Goal: Task Accomplishment & Management: Complete application form

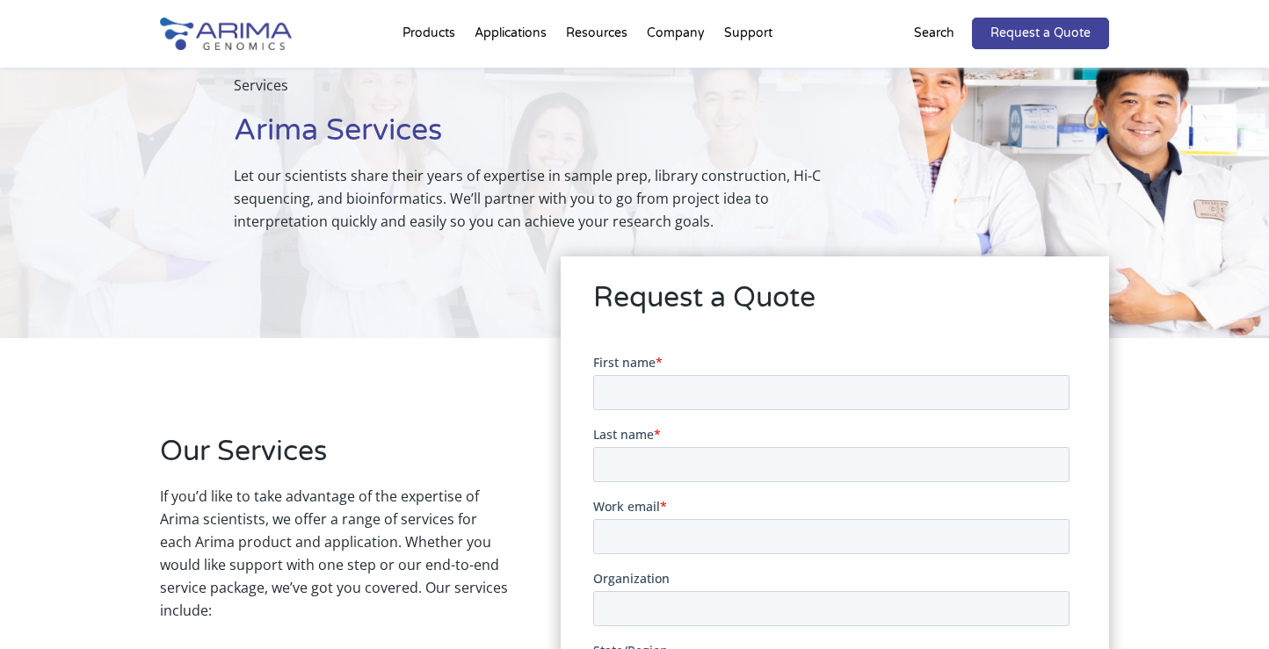
scroll to position [140, 0]
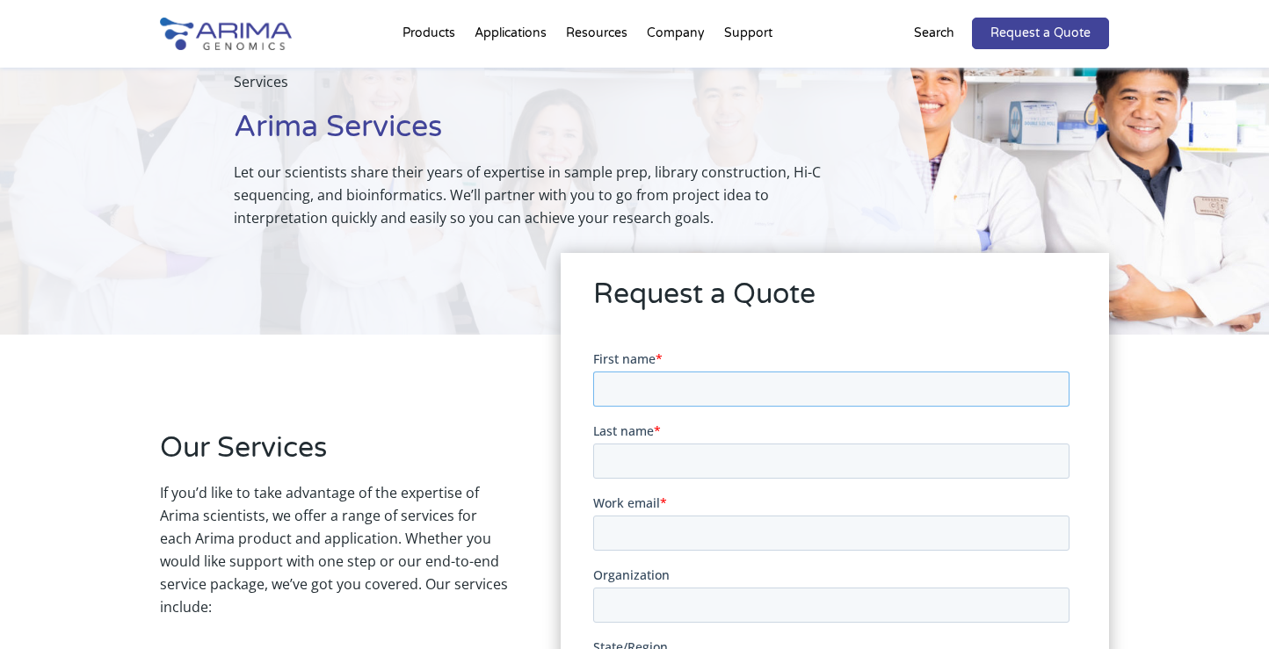
type input "y"
type input "Yue"
type input "Miao"
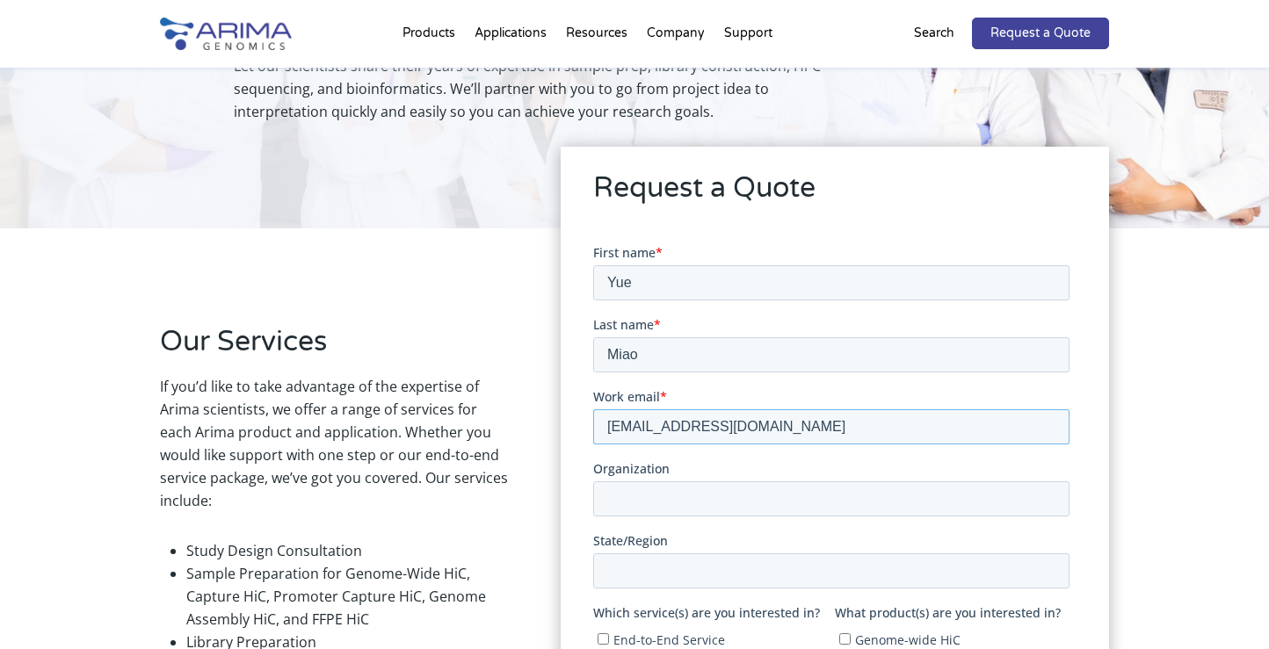
scroll to position [248, 0]
type input "[EMAIL_ADDRESS][DOMAIN_NAME]"
type input "[GEOGRAPHIC_DATA]"
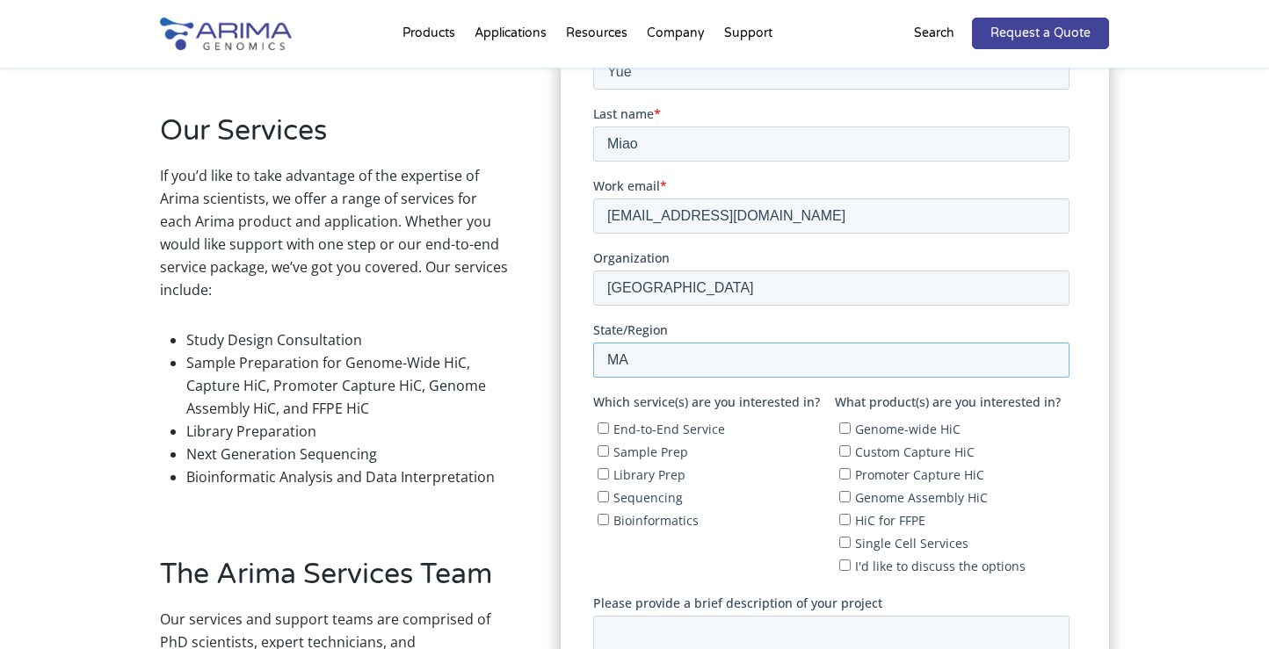
scroll to position [457, 0]
type input "MA"
click at [765, 544] on fieldset "Which service(s) are you interested in? End-to-End Service Sample Prep Library …" at bounding box center [833, 493] width 483 height 201
click at [879, 426] on span "Genome-wide HiC" at bounding box center [906, 428] width 105 height 17
click at [850, 426] on input "Genome-wide HiC" at bounding box center [843, 427] width 11 height 11
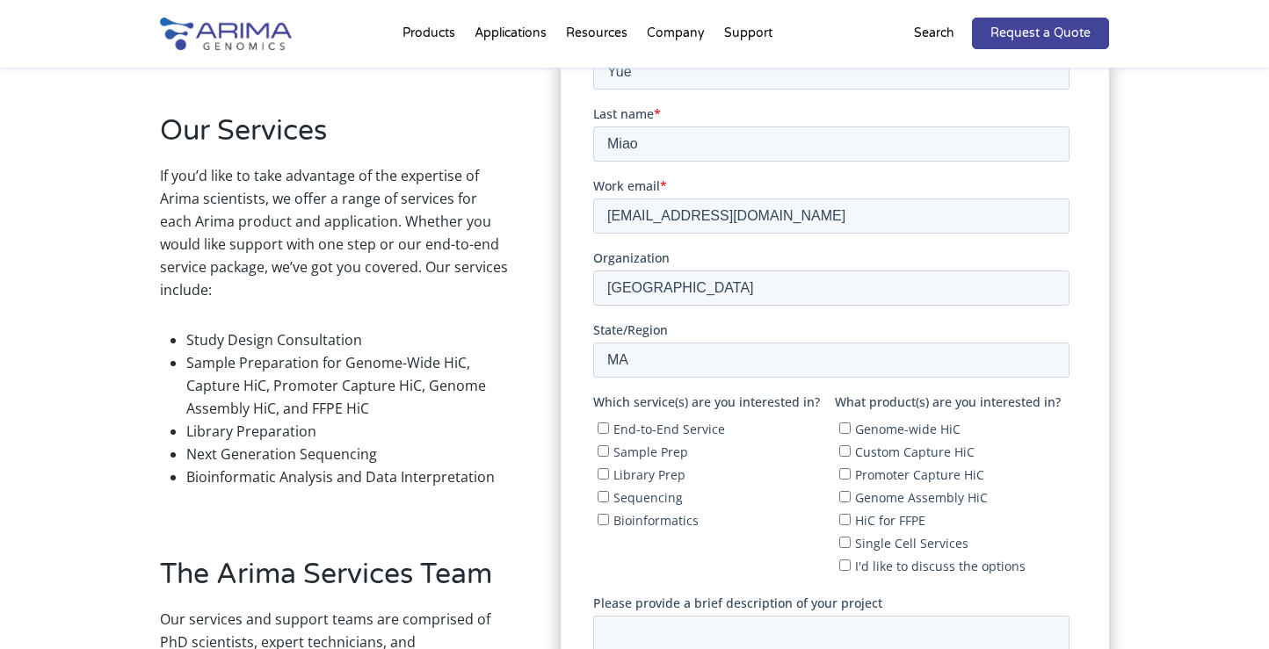
checkbox input "true"
drag, startPoint x: 615, startPoint y: 414, endPoint x: 681, endPoint y: 501, distance: 109.2
click at [621, 401] on span "Which service(s) are you interested in?" at bounding box center [705, 401] width 227 height 17
drag, startPoint x: 1182, startPoint y: 430, endPoint x: 684, endPoint y: 502, distance: 503.5
click at [617, 429] on span "End-to-End Service" at bounding box center [669, 428] width 112 height 17
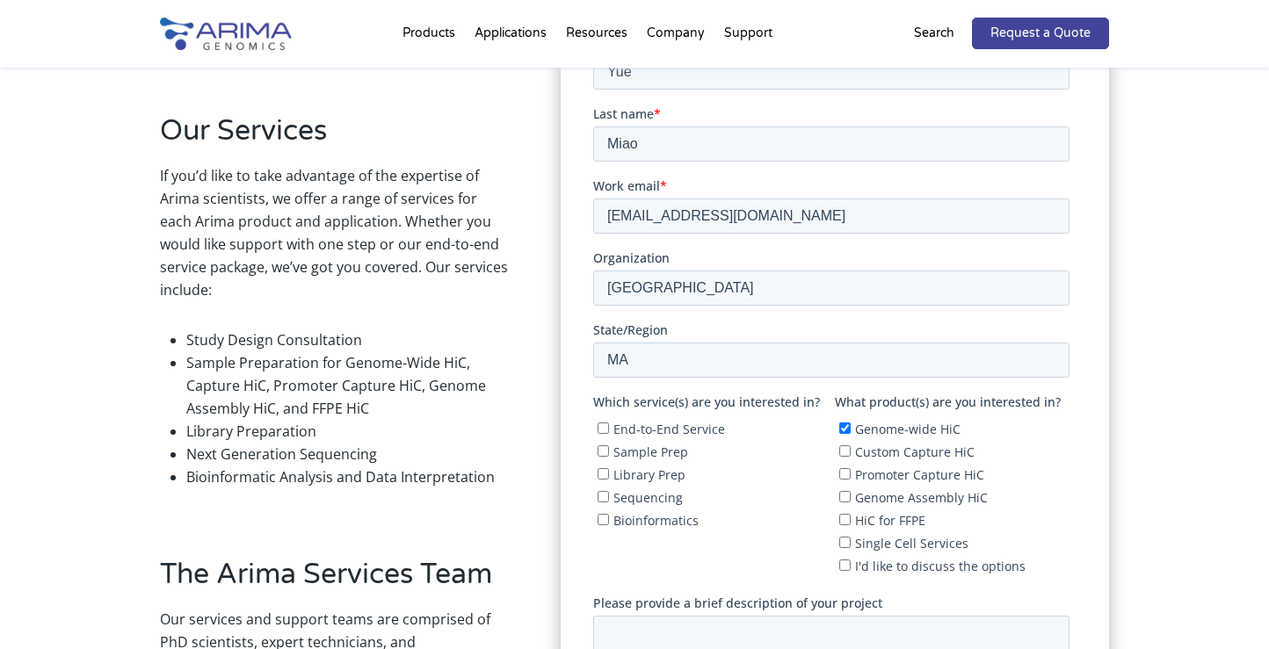
click at [608, 429] on input "End-to-End Service" at bounding box center [602, 427] width 11 height 11
checkbox input "true"
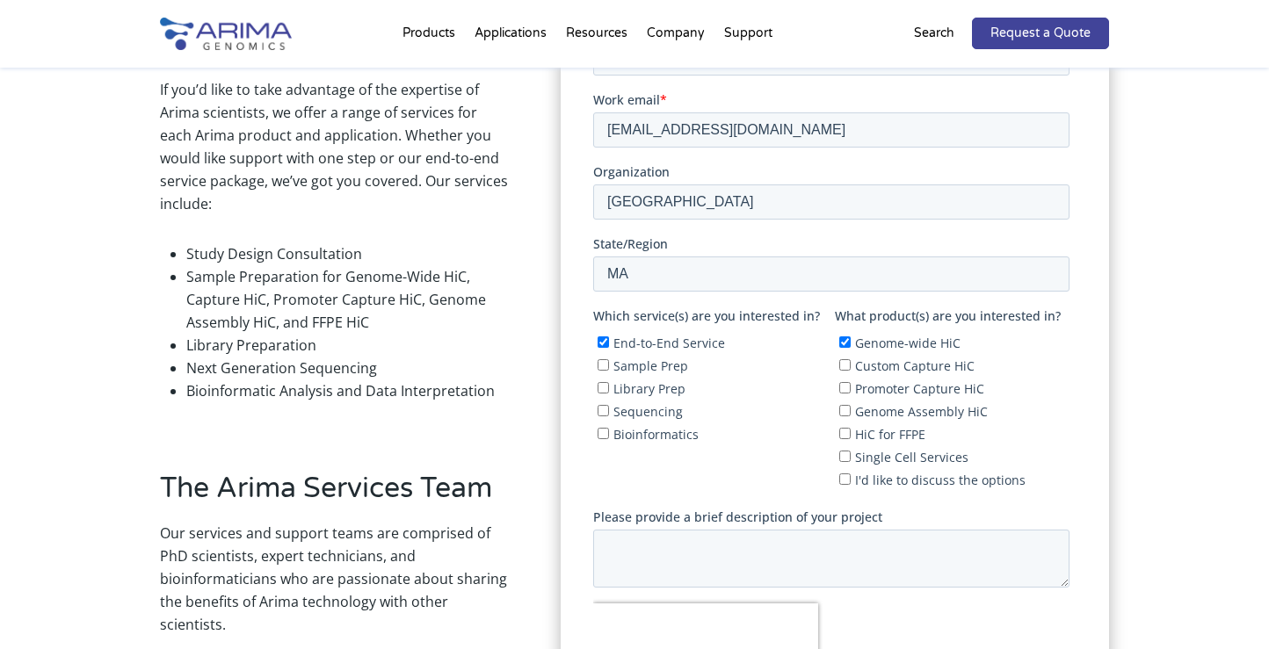
scroll to position [544, 0]
click at [884, 411] on span "Genome Assembly HiC" at bounding box center [920, 411] width 133 height 17
click at [850, 411] on input "Genome Assembly HiC" at bounding box center [843, 409] width 11 height 11
checkbox input "true"
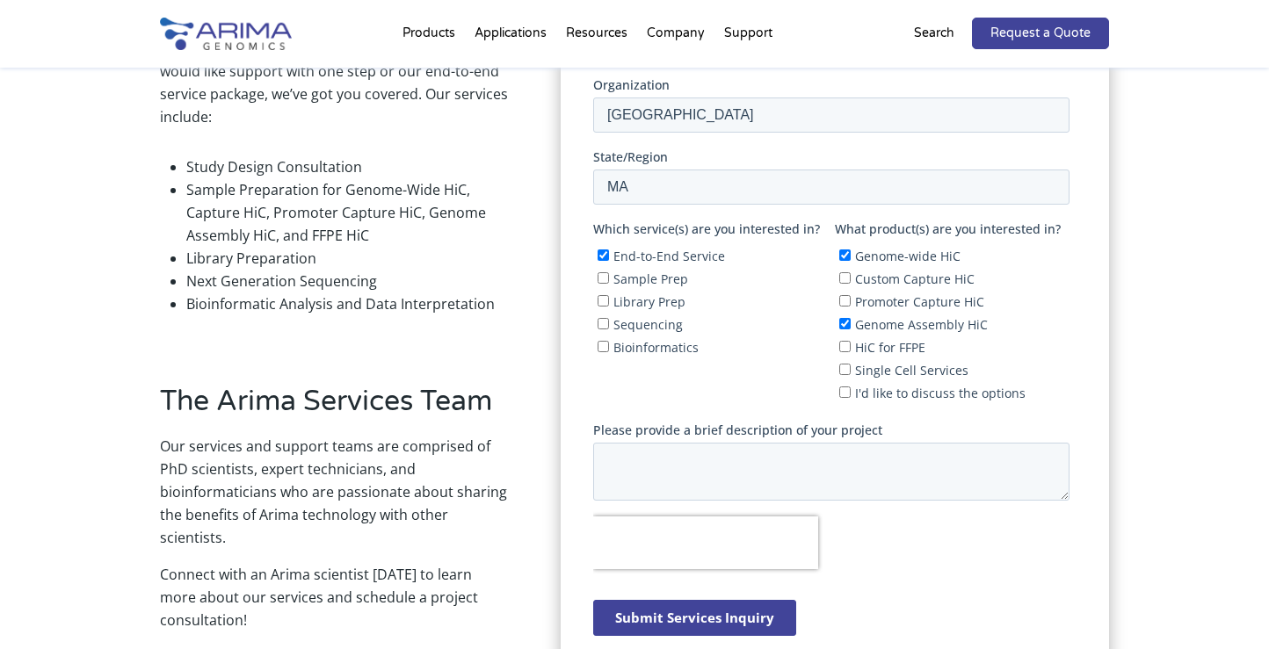
scroll to position [632, 0]
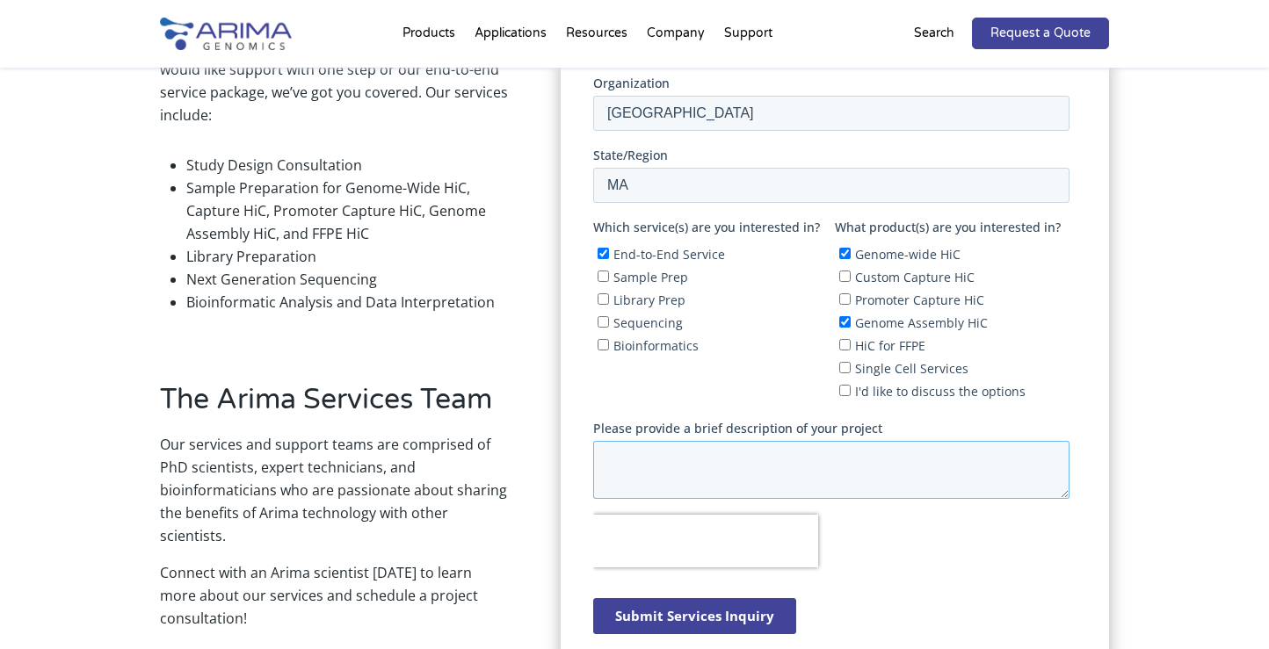
click at [769, 460] on textarea "Please provide a brief description of your project" at bounding box center [830, 470] width 476 height 58
paste textarea "I am working on a unicellular organism called Stentor, which is highly polyploi…"
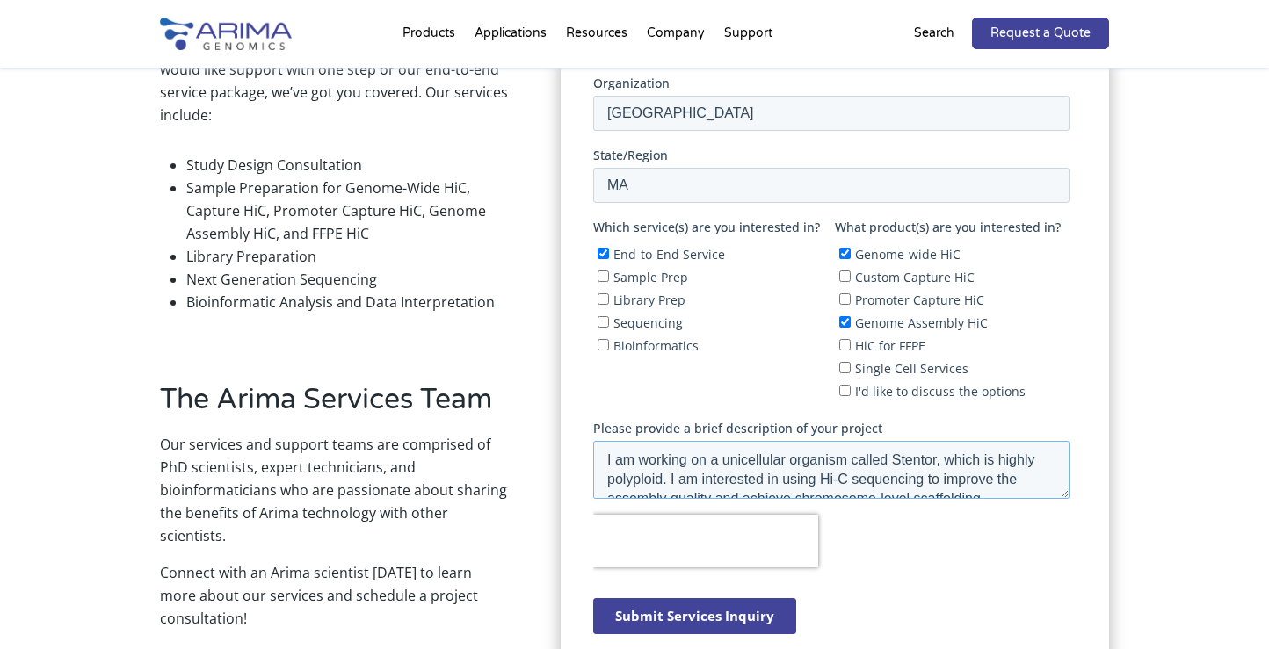
scroll to position [9, 0]
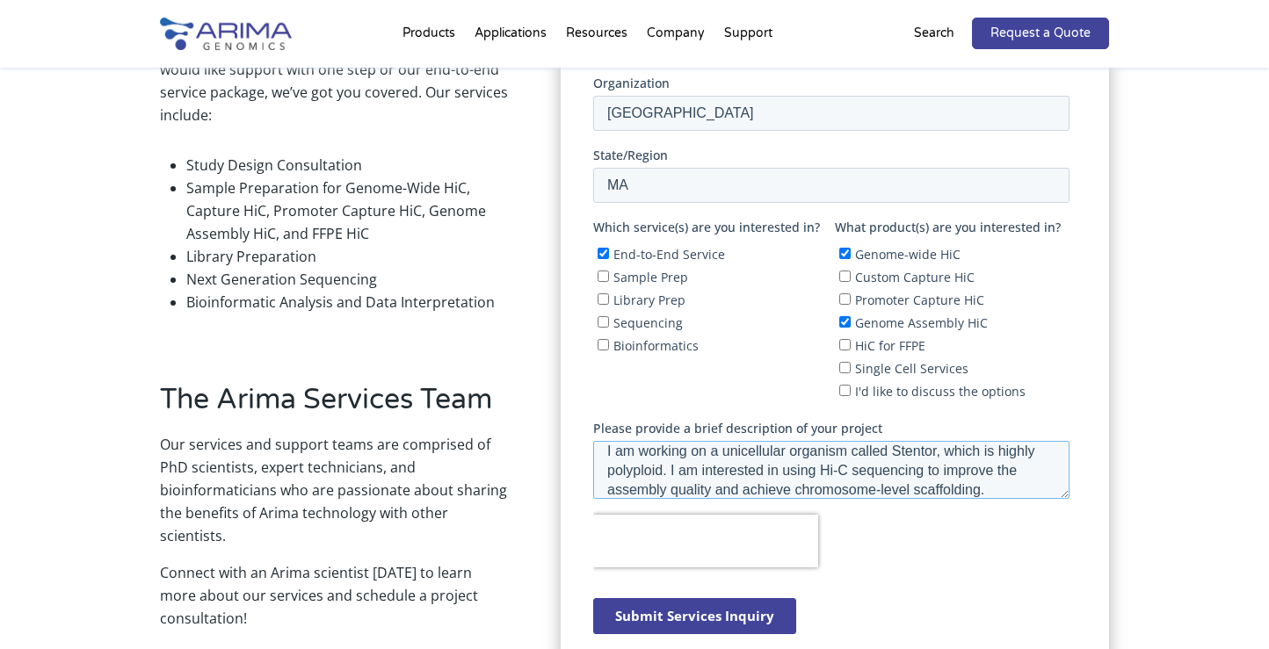
type textarea "I am working on a unicellular organism called Stentor, which is highly polyploi…"
click at [884, 548] on div at bounding box center [833, 541] width 483 height 53
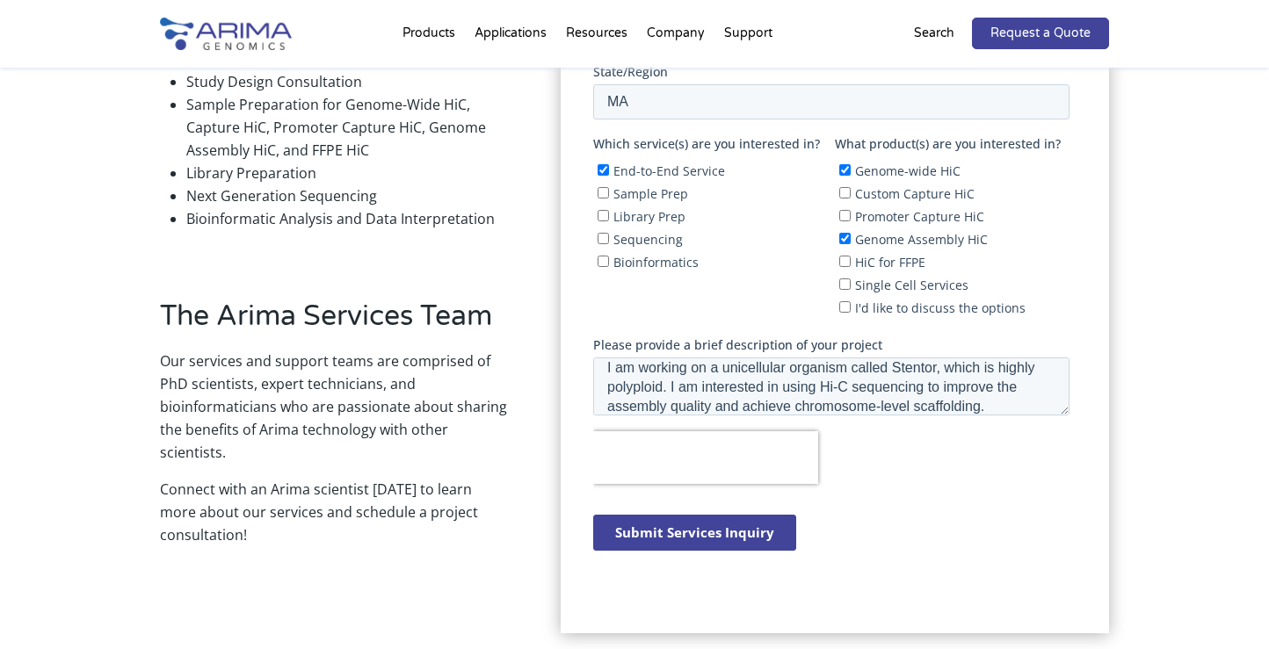
scroll to position [715, 0]
click at [736, 524] on input "Submit Services Inquiry" at bounding box center [693, 533] width 203 height 36
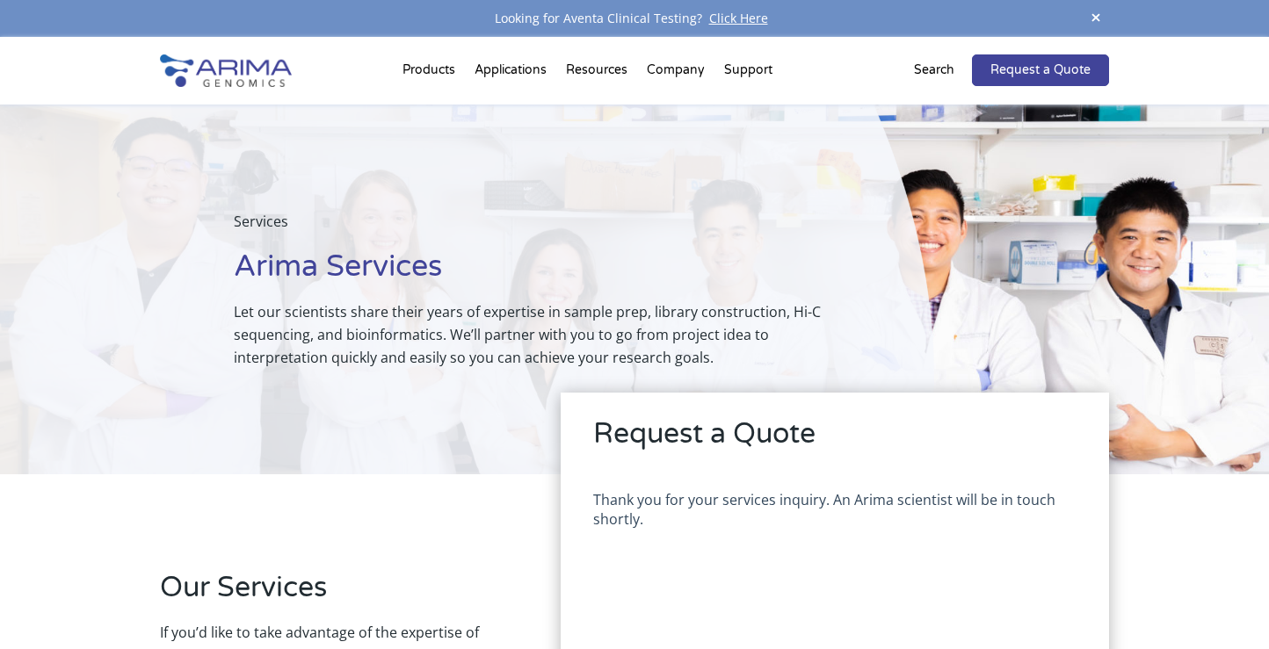
scroll to position [0, 0]
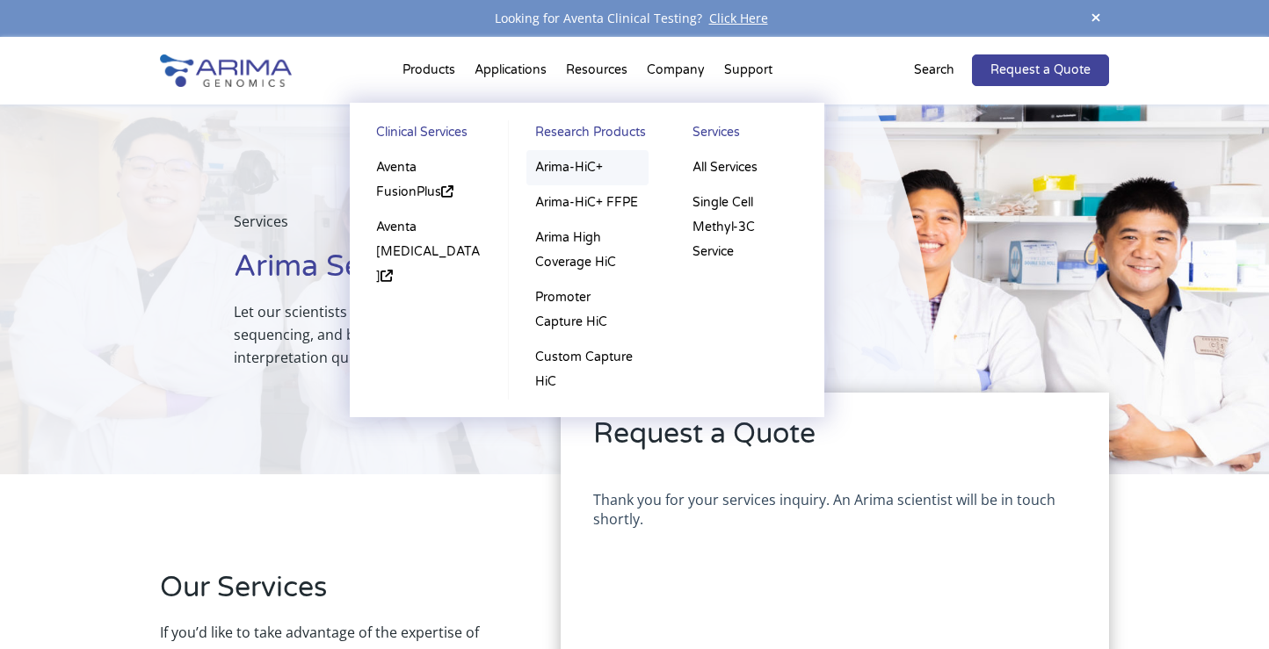
click at [584, 170] on link "Arima-HiC+" at bounding box center [587, 167] width 122 height 35
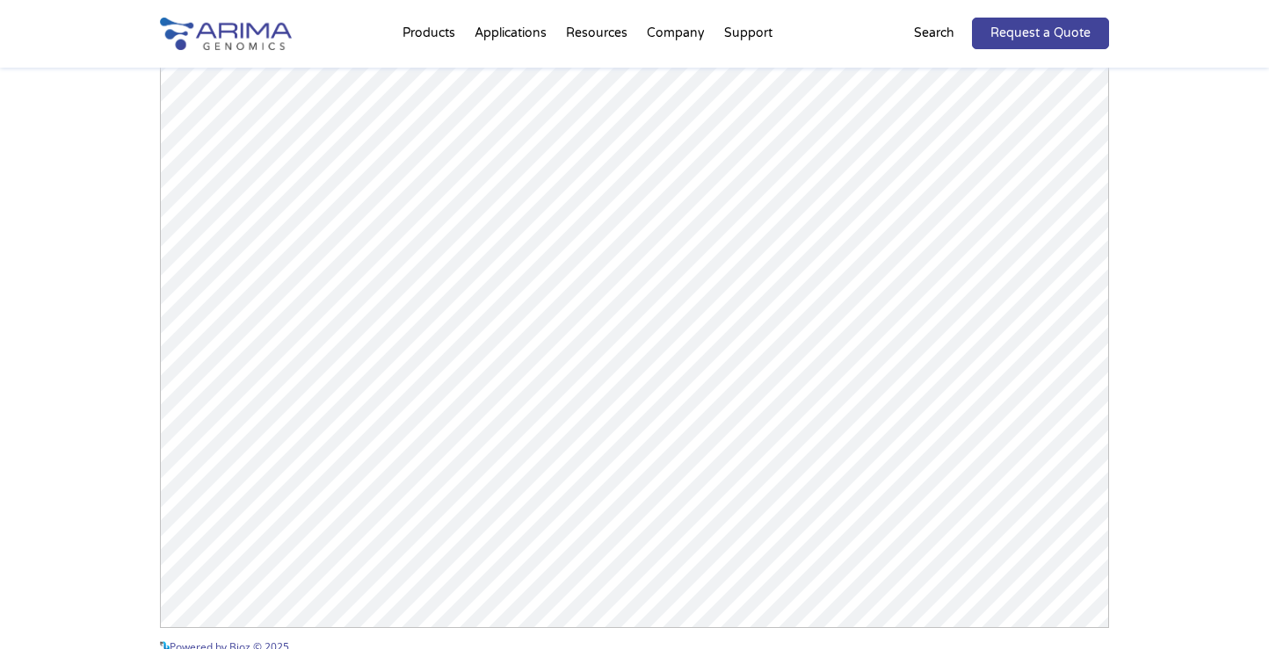
scroll to position [2605, 0]
click at [1200, 269] on div "Arima-HiC+ Publications Powered by Bioz © 2025 See more details on Bioz" at bounding box center [634, 254] width 1269 height 985
